Goal: Transaction & Acquisition: Purchase product/service

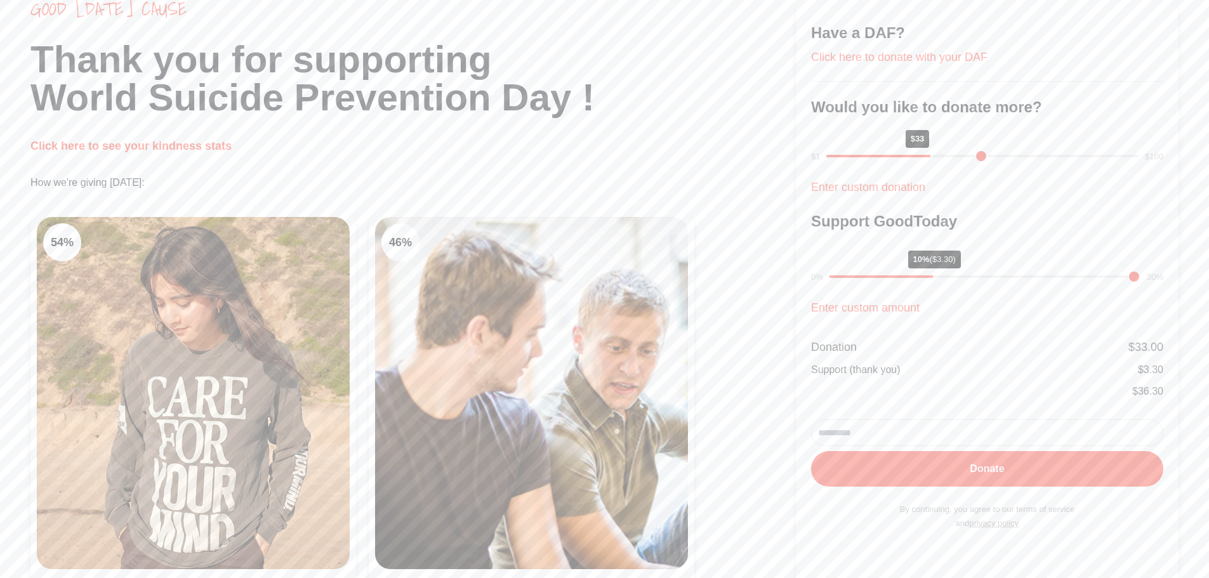
scroll to position [190, 0]
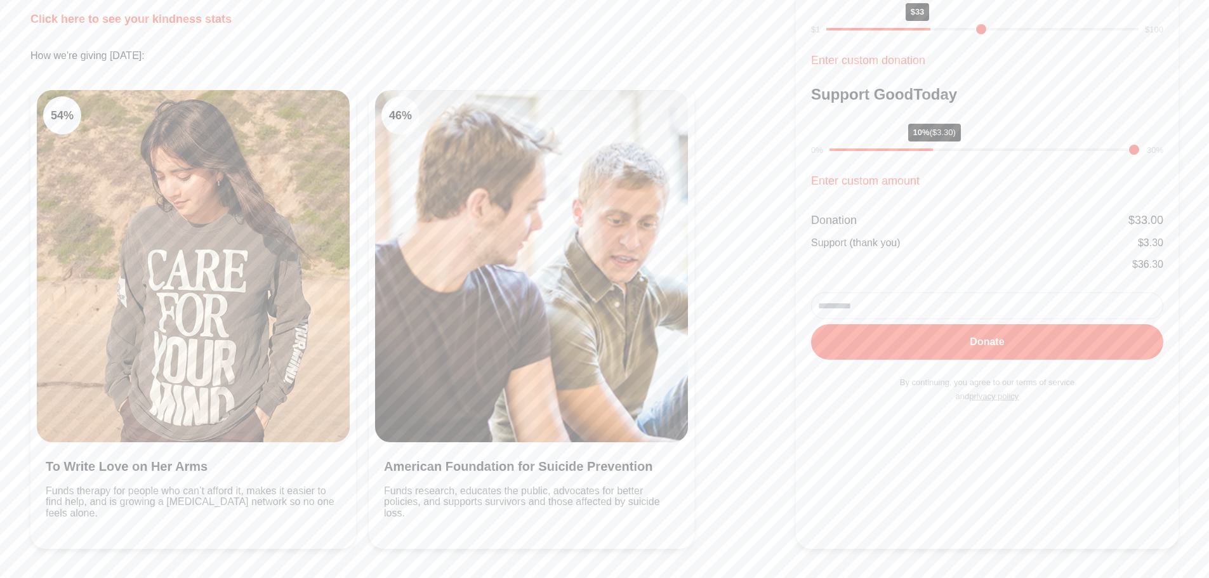
click at [514, 262] on img at bounding box center [531, 266] width 313 height 352
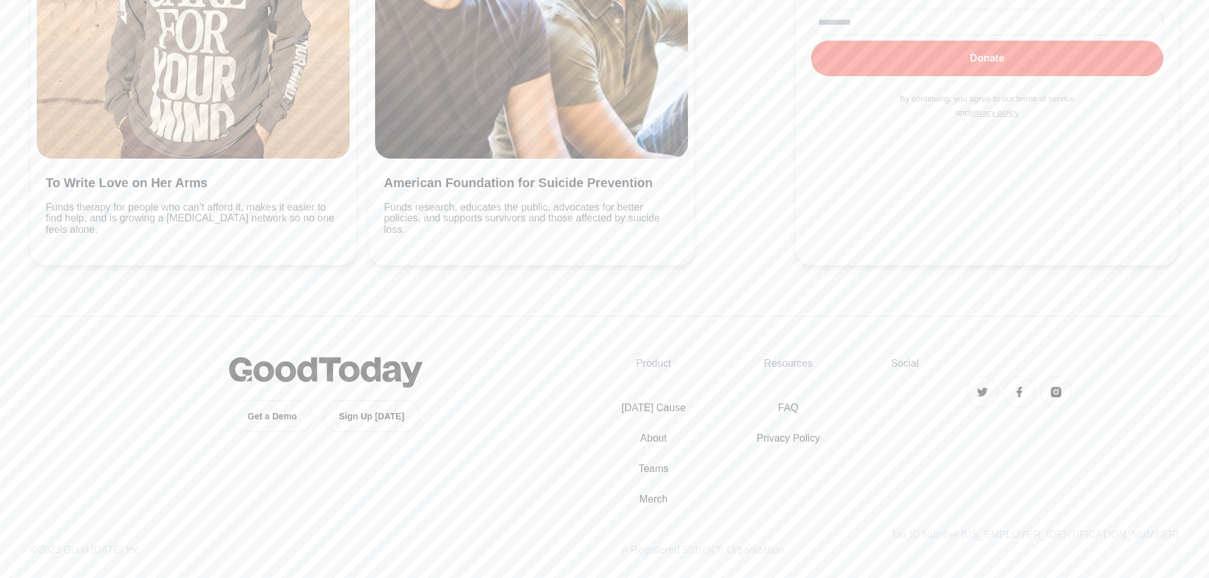
scroll to position [220, 0]
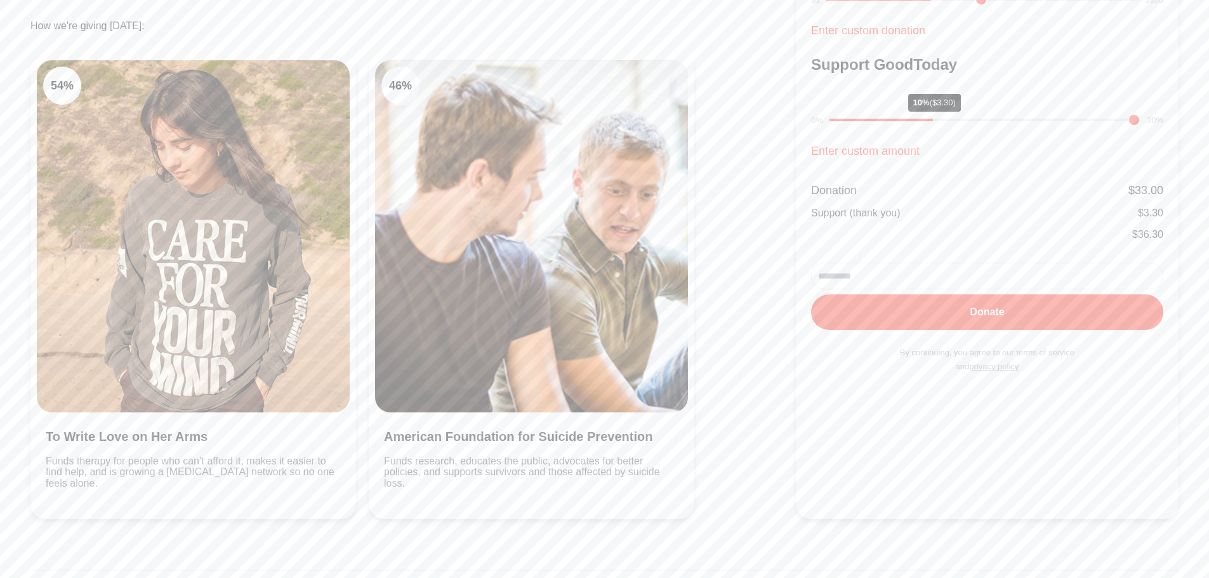
click at [904, 283] on input "email" at bounding box center [987, 276] width 352 height 27
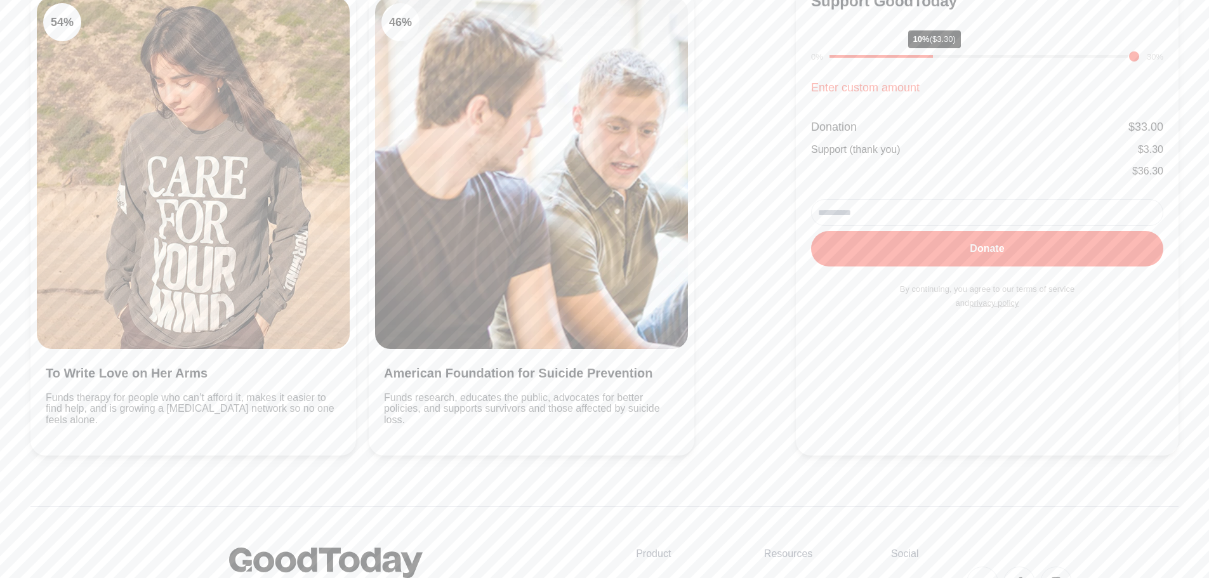
click at [896, 216] on input "email" at bounding box center [987, 212] width 352 height 27
type input "**********"
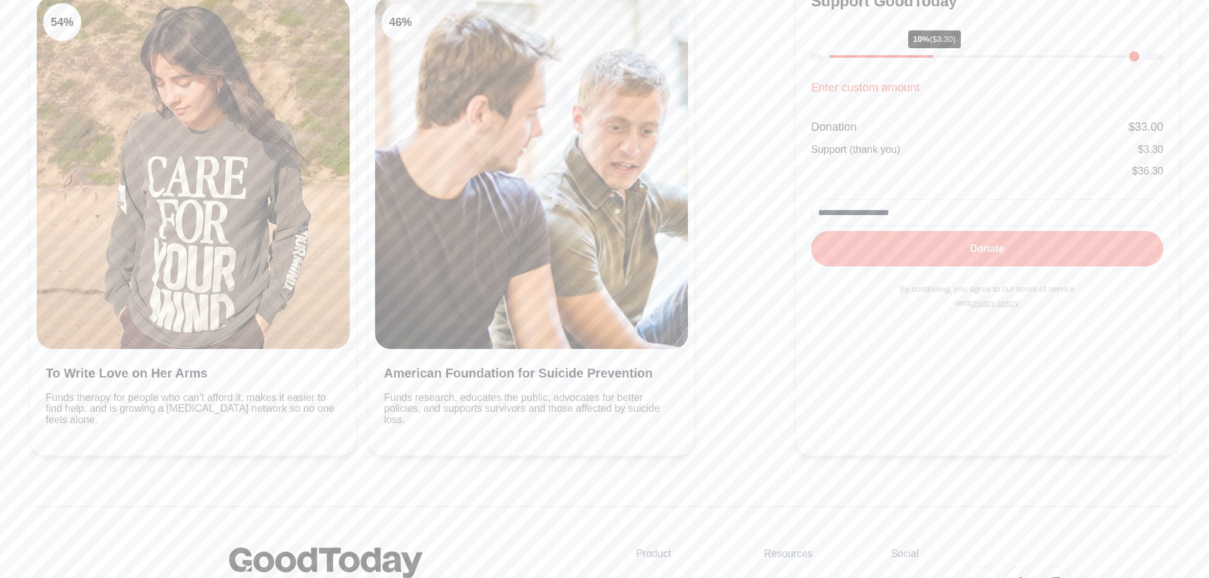
click at [919, 258] on button "Donate" at bounding box center [987, 249] width 352 height 36
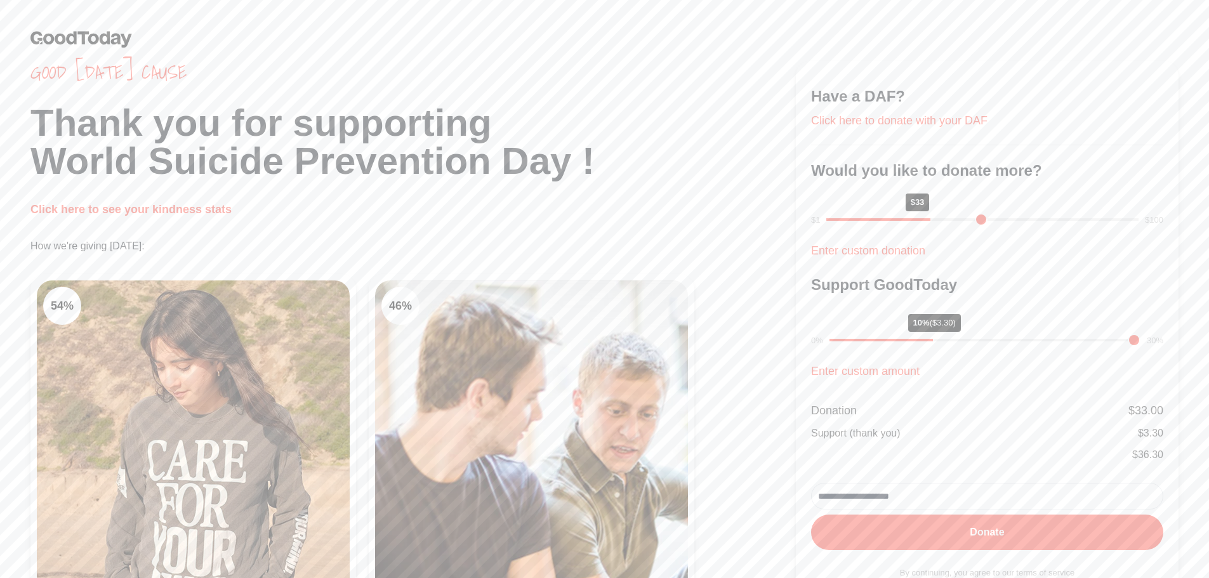
scroll to position [190, 0]
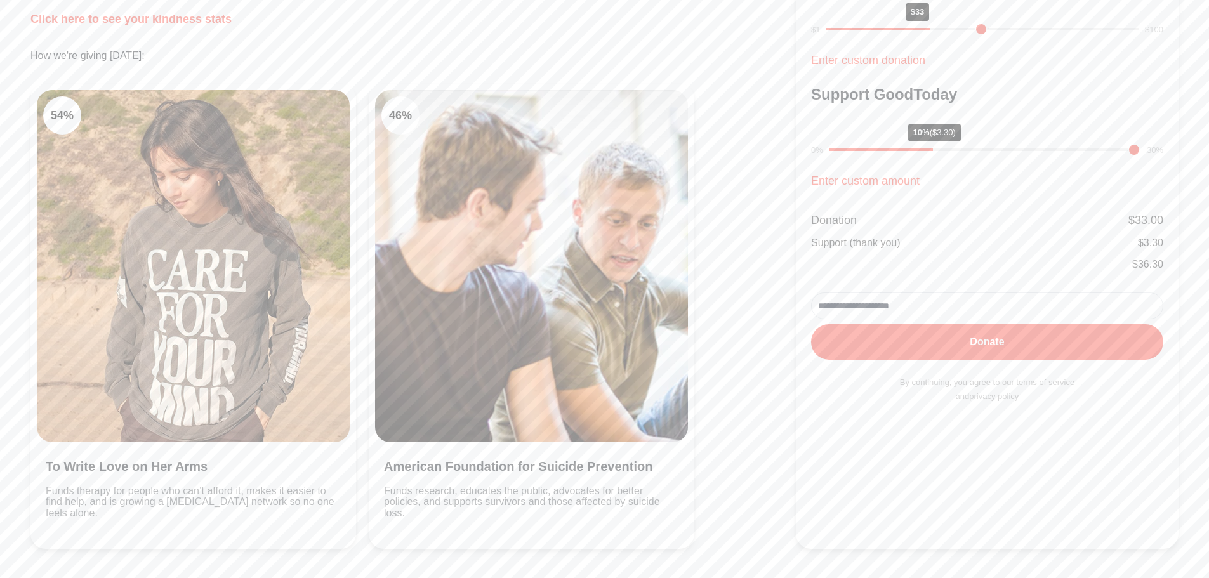
drag, startPoint x: 930, startPoint y: 303, endPoint x: 685, endPoint y: 274, distance: 246.7
click at [686, 274] on div "Good [DATE] cause Thank you for supporting World Suicide Prevention Day ! Click…" at bounding box center [604, 205] width 1209 height 790
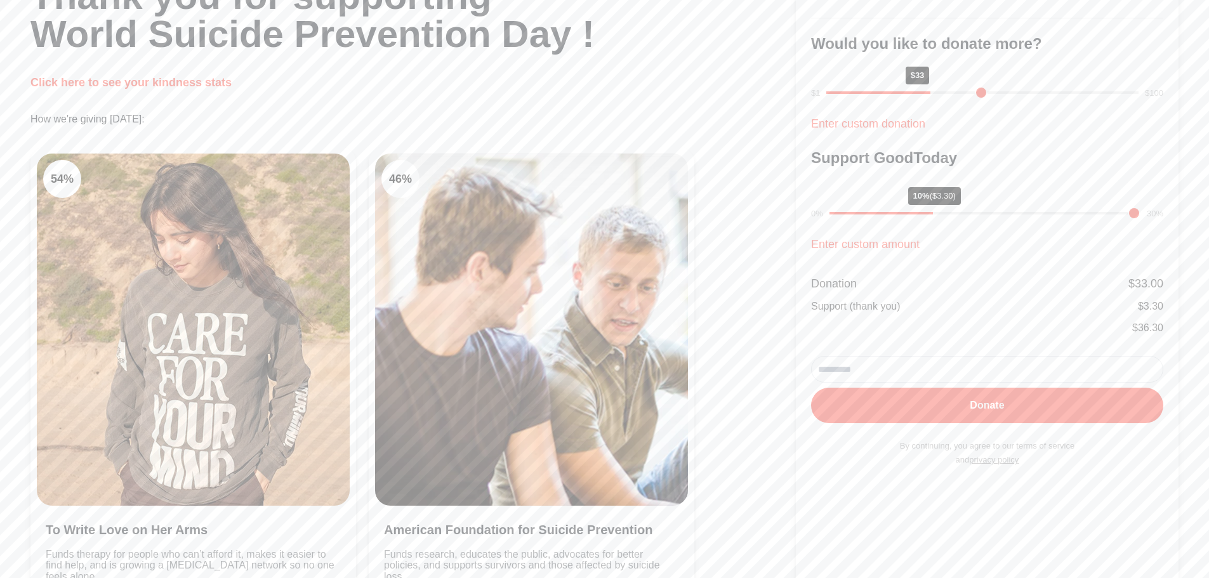
click at [770, 252] on div "54 % To Write Love on Her Arms Funds therapy for people who can’t afford it, ma…" at bounding box center [413, 379] width 766 height 465
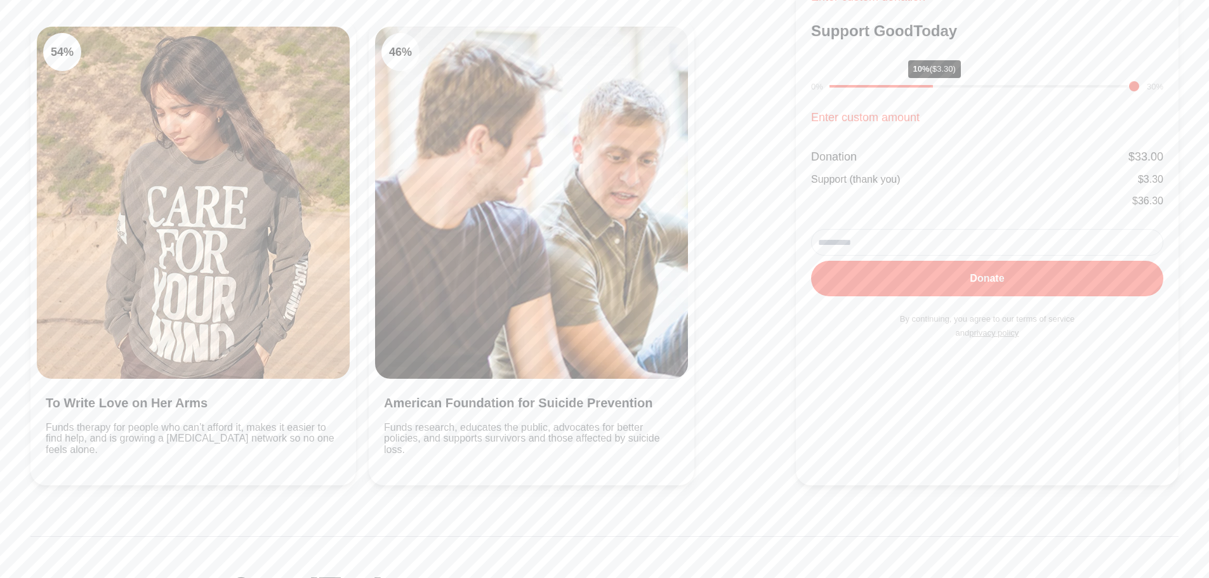
scroll to position [0, 0]
